Goal: Navigation & Orientation: Find specific page/section

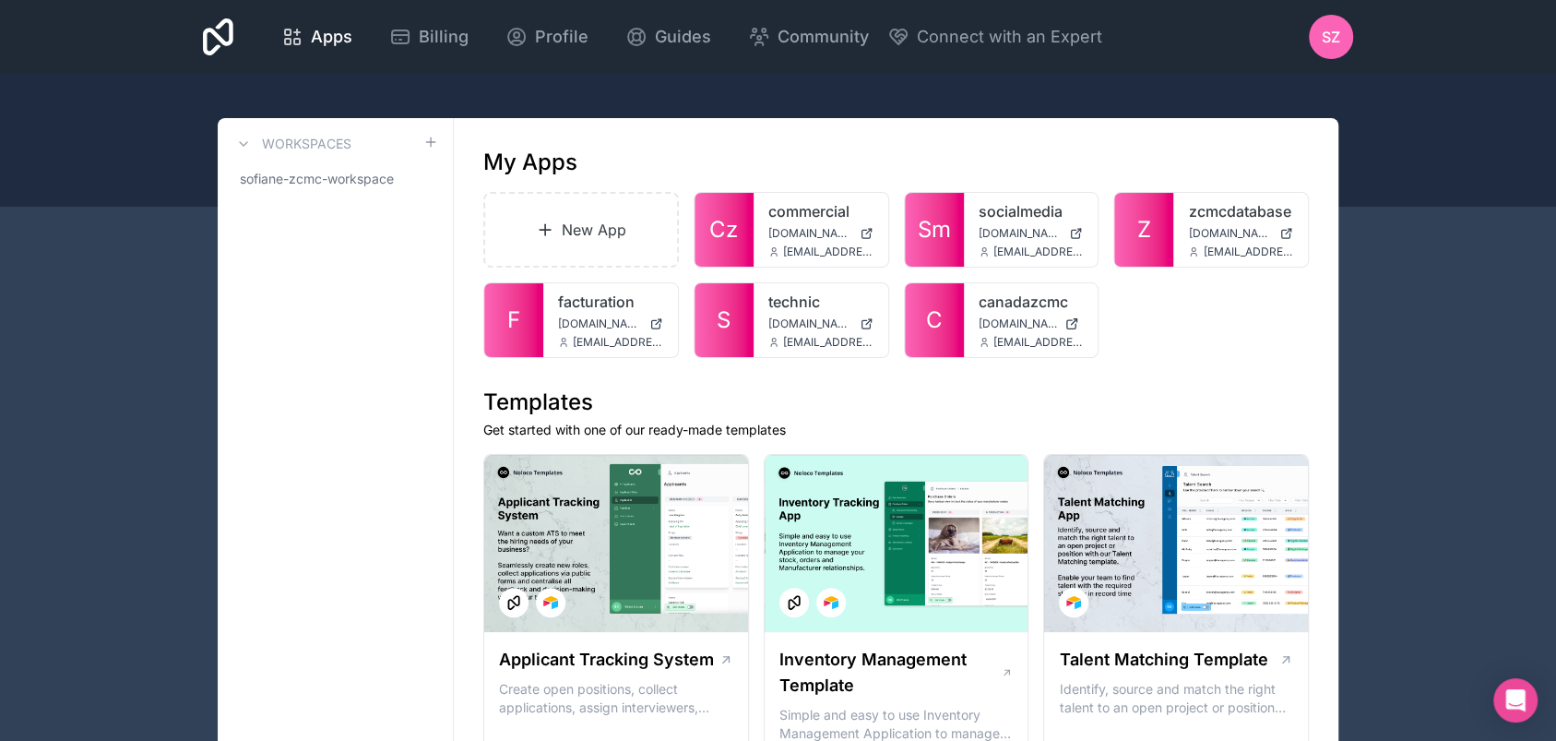
click at [220, 52] on icon at bounding box center [218, 37] width 30 height 44
click at [982, 332] on div "canadazcmc canadazcmc.noloco.co contact@zcmc.io" at bounding box center [1031, 320] width 135 height 74
click at [0, 0] on div at bounding box center [0, 0] width 0 height 0
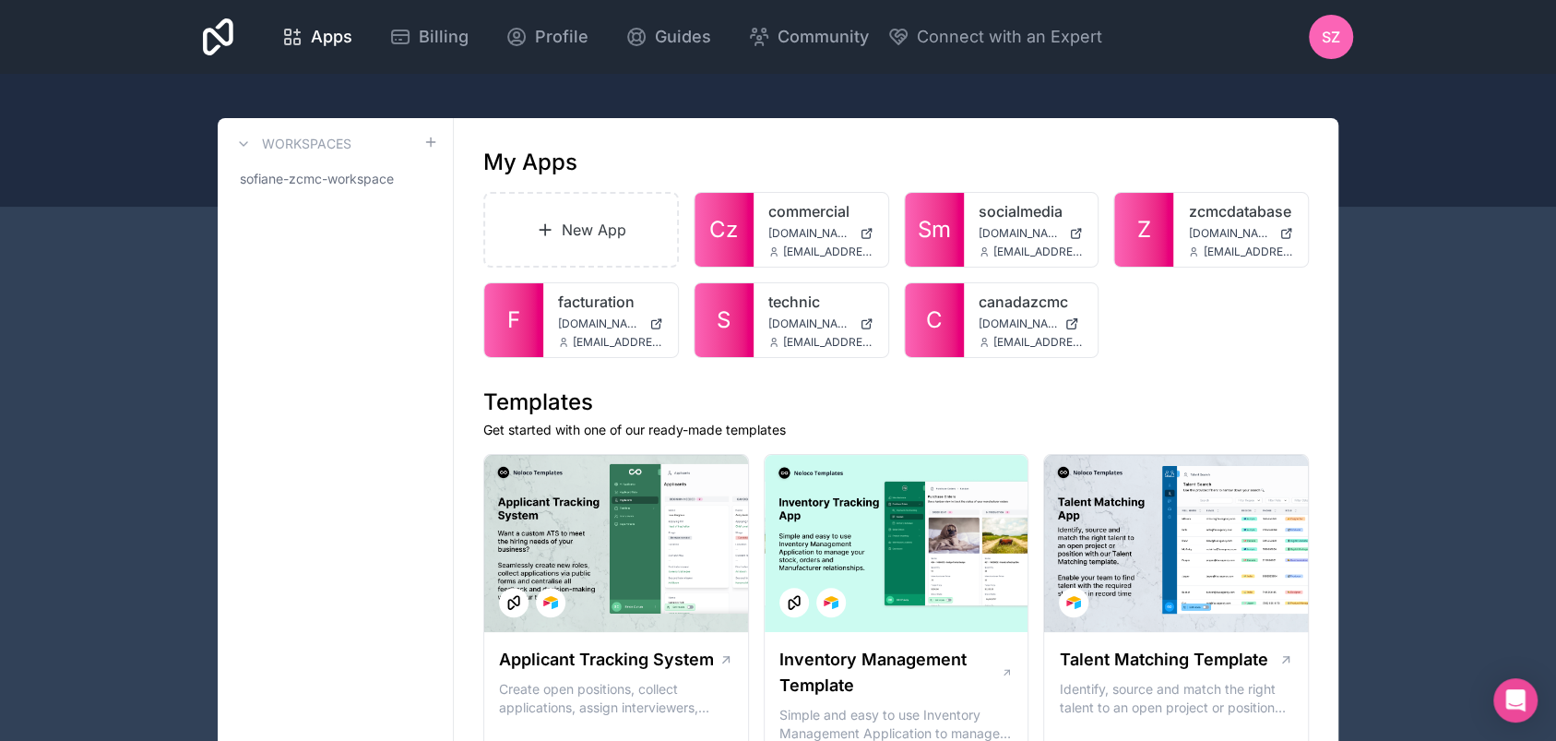
click at [990, 306] on link "canadazcmc" at bounding box center [1031, 302] width 105 height 22
